Goal: Entertainment & Leisure: Consume media (video, audio)

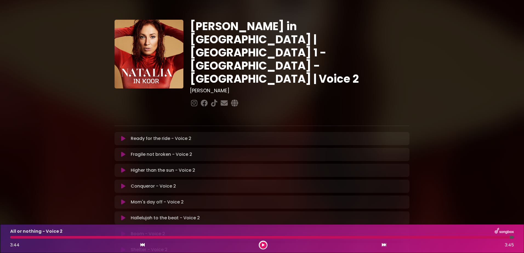
scroll to position [110, 0]
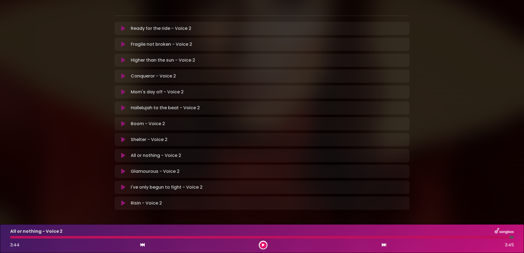
click at [124, 169] on icon at bounding box center [123, 171] width 4 height 5
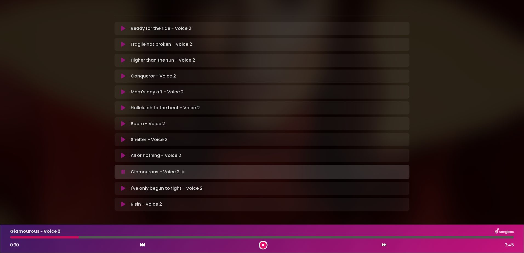
click at [262, 245] on icon at bounding box center [263, 245] width 2 height 3
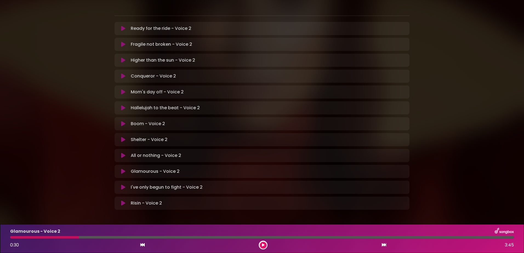
click at [38, 236] on div "Glamourous - Voice 2 0:30 3:45" at bounding box center [262, 239] width 510 height 22
click at [45, 236] on div at bounding box center [44, 237] width 69 height 2
click at [263, 245] on icon at bounding box center [263, 245] width 2 height 3
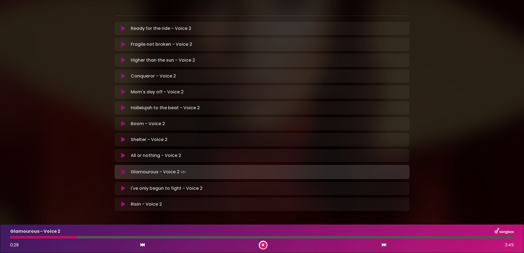
click at [262, 245] on button at bounding box center [263, 245] width 7 height 7
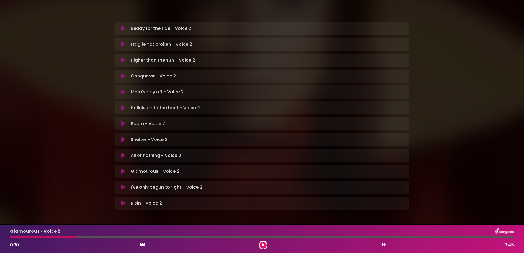
click at [57, 236] on div at bounding box center [43, 237] width 67 height 2
click at [261, 244] on button at bounding box center [263, 245] width 7 height 7
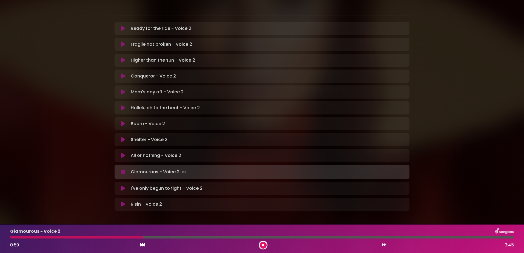
click at [260, 243] on div at bounding box center [263, 245] width 9 height 9
click at [262, 245] on icon at bounding box center [263, 245] width 2 height 3
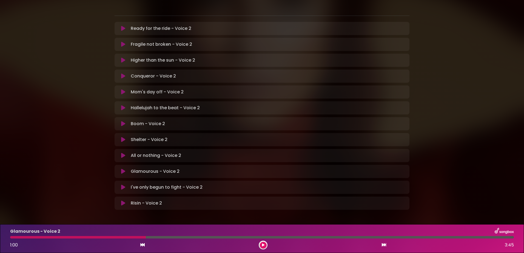
click at [115, 238] on div at bounding box center [78, 237] width 136 height 2
click at [261, 245] on button at bounding box center [263, 245] width 7 height 7
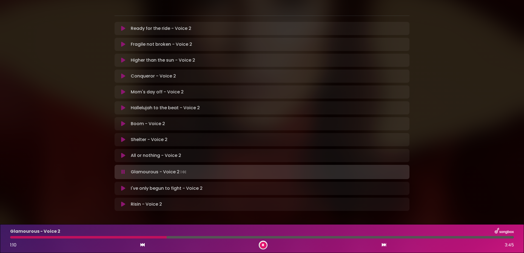
click at [132, 237] on div at bounding box center [88, 237] width 156 height 2
click at [106, 236] on div "Glamourous - Voice 2 0:59 3:45" at bounding box center [262, 239] width 510 height 22
click at [104, 237] on div at bounding box center [78, 237] width 136 height 2
click at [368, 226] on div "Glamourous - Voice 2 0:54 3:45" at bounding box center [262, 238] width 524 height 29
click at [89, 238] on div at bounding box center [71, 237] width 123 height 2
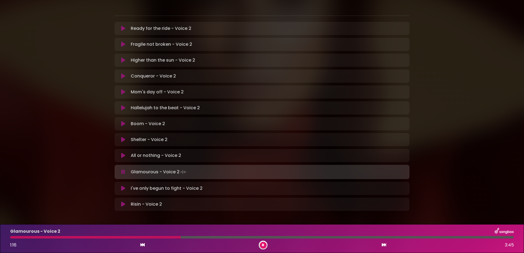
click at [125, 236] on div "Glamourous - Voice 2 1:16 3:45" at bounding box center [262, 239] width 510 height 22
click at [118, 238] on div at bounding box center [97, 237] width 175 height 2
click at [105, 236] on div at bounding box center [65, 237] width 111 height 2
click at [81, 237] on div at bounding box center [60, 237] width 101 height 2
click at [53, 237] on div at bounding box center [48, 237] width 77 height 2
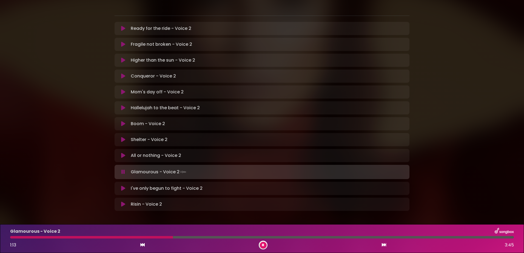
click at [148, 236] on div "Glamourous - Voice 2 1:13 3:45" at bounding box center [262, 239] width 510 height 22
click at [139, 236] on div at bounding box center [93, 237] width 167 height 2
click at [138, 236] on div at bounding box center [96, 237] width 173 height 2
click at [138, 236] on div at bounding box center [100, 237] width 181 height 2
click at [184, 238] on div at bounding box center [109, 237] width 199 height 2
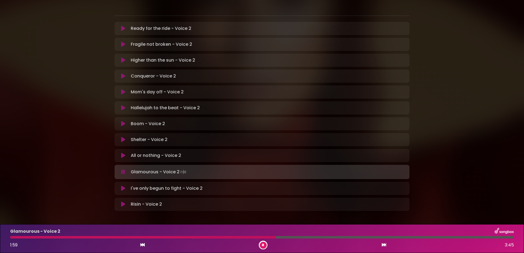
click at [242, 236] on div at bounding box center [143, 237] width 266 height 2
click at [281, 237] on div at bounding box center [157, 237] width 294 height 2
click at [290, 237] on div at bounding box center [163, 237] width 307 height 2
click at [257, 236] on div at bounding box center [163, 237] width 307 height 2
click at [257, 236] on div at bounding box center [140, 237] width 261 height 2
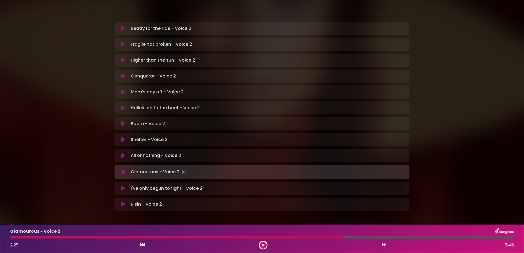
click at [287, 237] on div at bounding box center [176, 237] width 333 height 2
click at [278, 236] on div "Glamourous - Voice 2 2:13 3:45" at bounding box center [262, 239] width 510 height 22
click at [278, 237] on div at bounding box center [160, 237] width 301 height 2
click at [278, 237] on div at bounding box center [164, 237] width 308 height 2
click at [262, 245] on button at bounding box center [263, 245] width 7 height 7
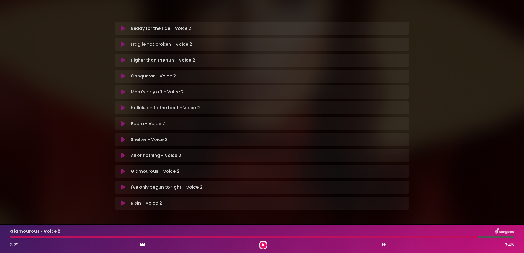
click at [14, 236] on div "Glamourous - Voice 2 3:29 3:45" at bounding box center [262, 239] width 510 height 22
click at [263, 245] on icon at bounding box center [263, 245] width 2 height 3
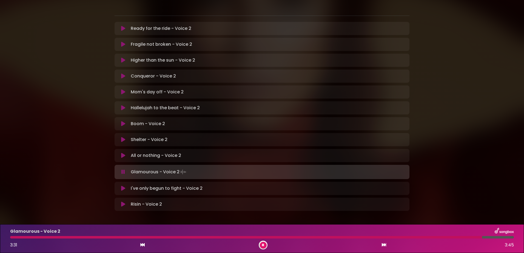
click at [13, 236] on div at bounding box center [246, 237] width 472 height 2
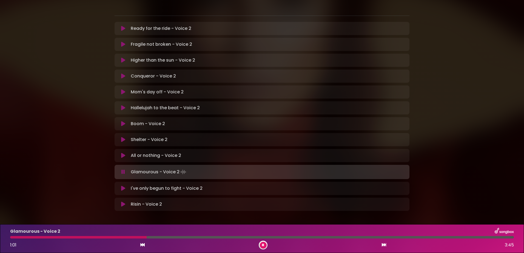
click at [38, 236] on div at bounding box center [78, 237] width 136 height 2
click at [262, 247] on icon at bounding box center [263, 245] width 2 height 3
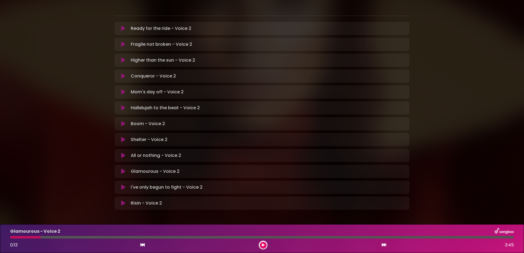
click at [262, 247] on icon at bounding box center [263, 245] width 2 height 3
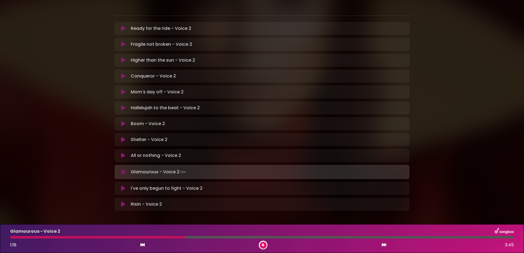
click at [140, 237] on div at bounding box center [97, 237] width 175 height 2
click at [139, 237] on div at bounding box center [106, 237] width 192 height 2
click at [139, 237] on div at bounding box center [93, 237] width 167 height 2
click at [151, 238] on div at bounding box center [95, 237] width 171 height 2
click at [35, 236] on div at bounding box center [109, 237] width 199 height 2
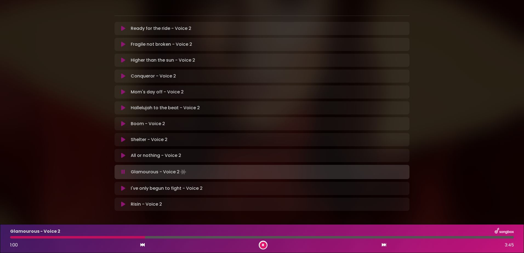
click at [95, 235] on div "Glamourous - Voice 2 1:00 3:45" at bounding box center [262, 239] width 510 height 22
click at [95, 237] on div at bounding box center [79, 237] width 139 height 2
click at [233, 239] on div "Glamourous - Voice 2 1:58 3:45" at bounding box center [262, 239] width 510 height 22
click at [233, 237] on div at bounding box center [143, 237] width 267 height 2
click at [233, 237] on div at bounding box center [142, 237] width 264 height 2
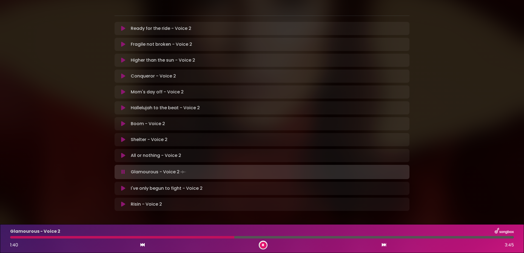
click at [263, 245] on icon at bounding box center [263, 245] width 2 height 3
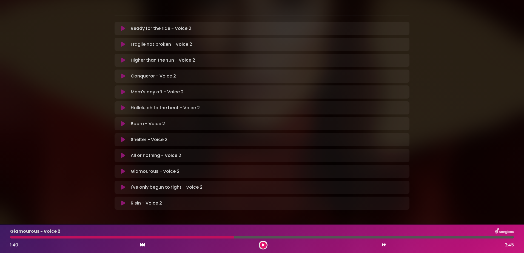
click at [262, 243] on button at bounding box center [263, 245] width 7 height 7
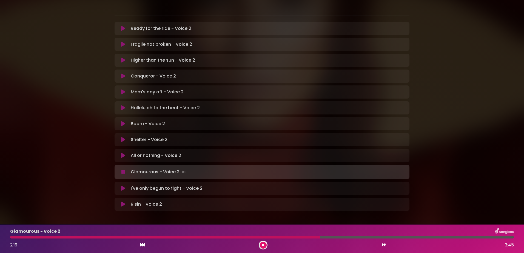
click at [231, 235] on div "Glamourous - Voice 2" at bounding box center [262, 231] width 510 height 7
click at [228, 236] on div at bounding box center [165, 237] width 311 height 2
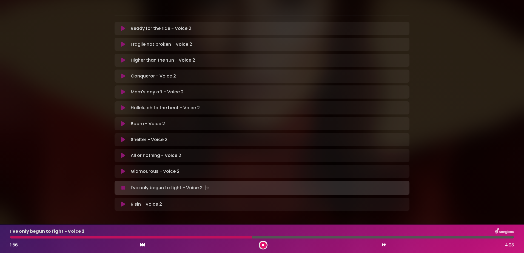
click at [184, 236] on div at bounding box center [131, 237] width 242 height 2
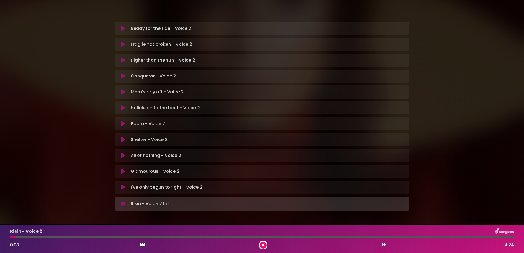
click at [123, 185] on icon at bounding box center [123, 187] width 4 height 5
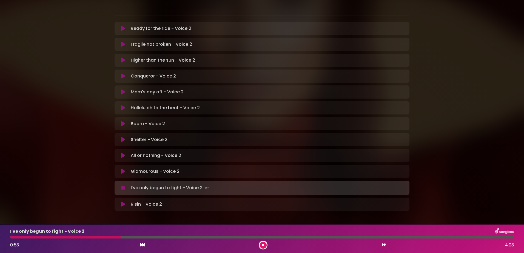
click at [76, 235] on div "I've only begun to fight - Voice 2 0:53 4:03" at bounding box center [262, 239] width 510 height 22
click at [73, 236] on div "I've only begun to fight - Voice 2 0:54 4:03" at bounding box center [262, 239] width 510 height 22
click at [262, 244] on icon at bounding box center [263, 245] width 2 height 3
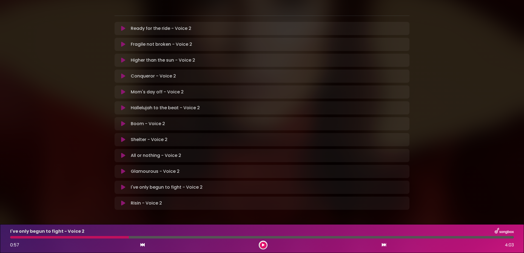
click at [49, 235] on div "I've only begun to fight - Voice 2 0:57 4:03" at bounding box center [262, 239] width 510 height 22
click at [53, 237] on div at bounding box center [69, 237] width 119 height 2
click at [265, 244] on button at bounding box center [263, 245] width 7 height 7
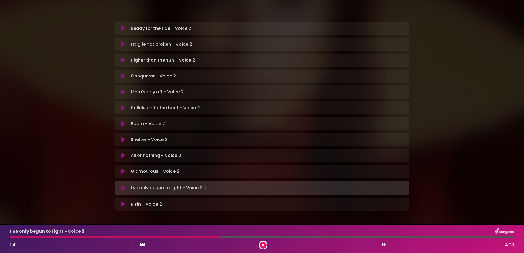
click at [179, 235] on div "I've only begun to fight - Voice 2" at bounding box center [262, 231] width 510 height 7
click at [178, 236] on div at bounding box center [116, 237] width 212 height 2
click at [180, 236] on div at bounding box center [123, 237] width 227 height 2
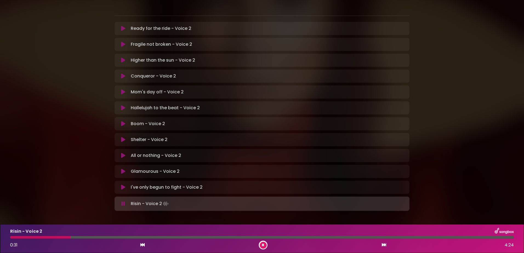
click at [15, 236] on div at bounding box center [40, 237] width 60 height 2
click at [198, 236] on div "Risin - Voice 2 1:58 4:24" at bounding box center [262, 239] width 510 height 22
click at [197, 236] on div at bounding box center [124, 237] width 228 height 2
